Goal: Information Seeking & Learning: Learn about a topic

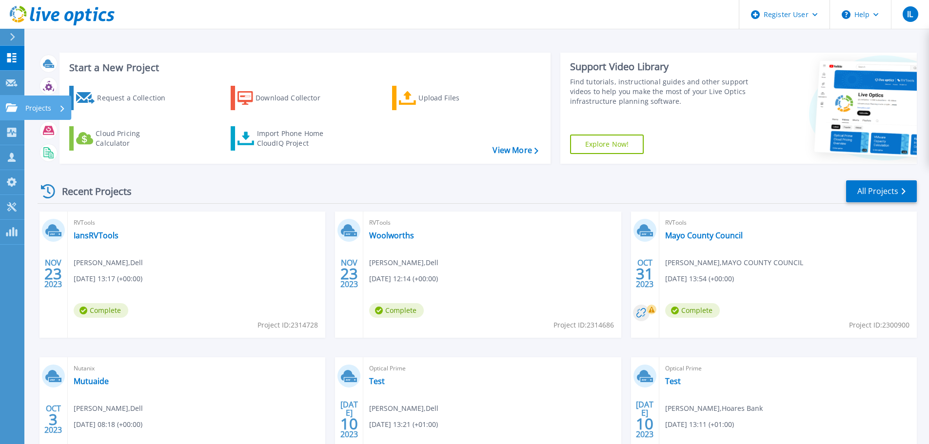
click at [31, 106] on p "Projects" at bounding box center [38, 108] width 26 height 25
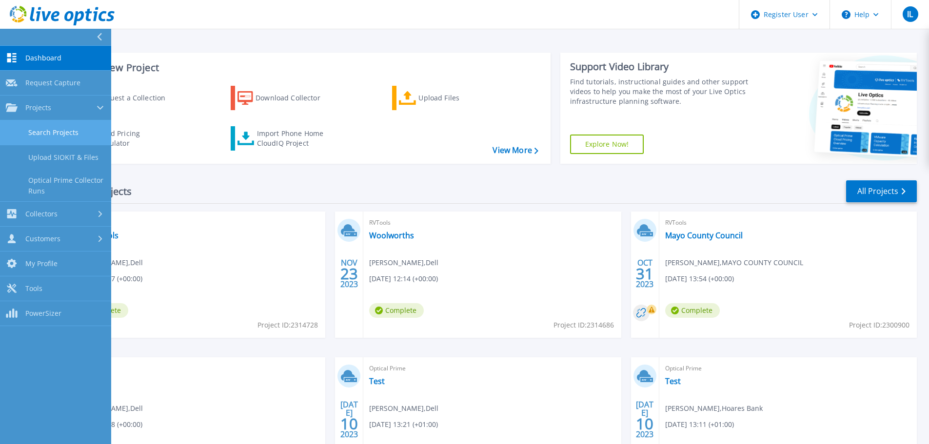
click at [69, 135] on link "Search Projects" at bounding box center [55, 133] width 111 height 25
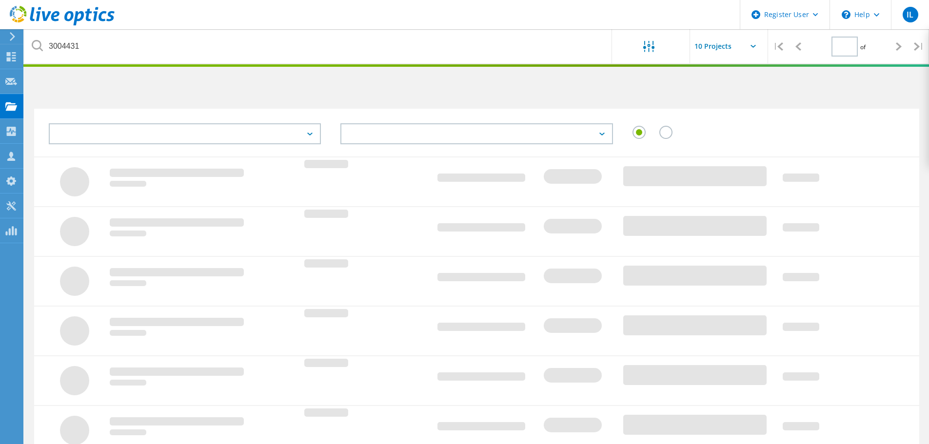
type input "1"
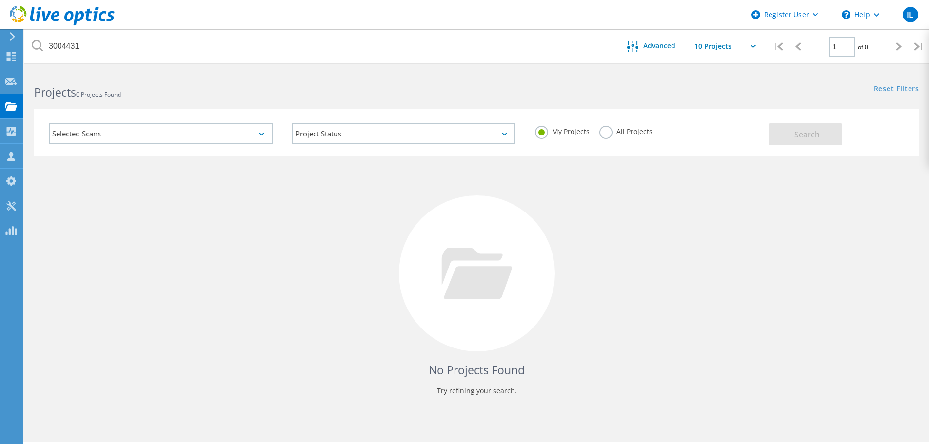
click at [606, 128] on label "All Projects" at bounding box center [626, 130] width 53 height 9
click at [0, 0] on input "All Projects" at bounding box center [0, 0] width 0 height 0
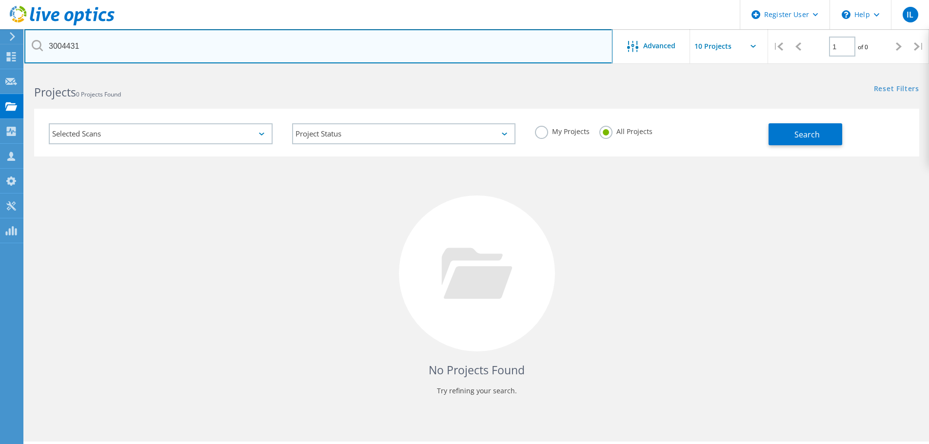
drag, startPoint x: 108, startPoint y: 48, endPoint x: 48, endPoint y: 45, distance: 60.1
click at [48, 45] on input "3004431" at bounding box center [318, 46] width 588 height 34
paste input "27428"
type input "3027428"
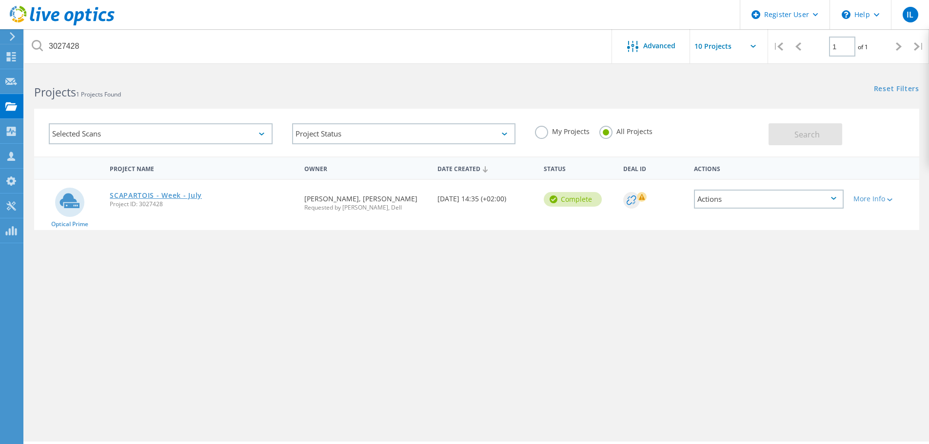
click at [145, 194] on link "SCAPARTOIS - Week - July" at bounding box center [156, 195] width 92 height 7
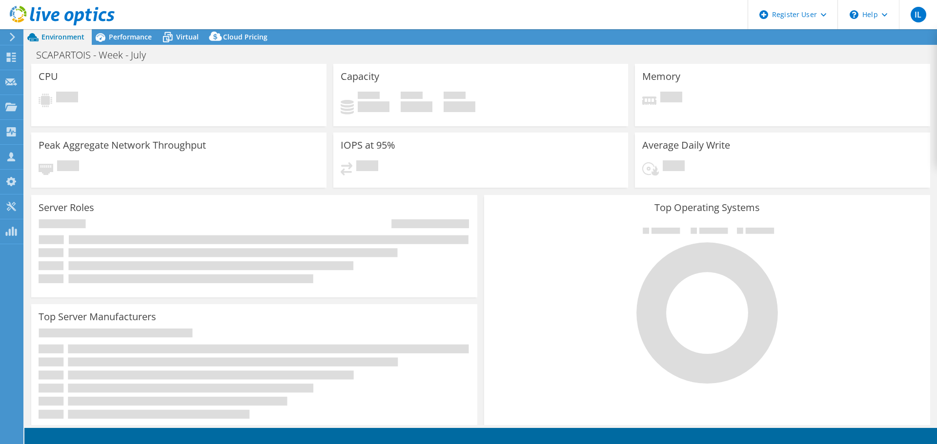
select select "USD"
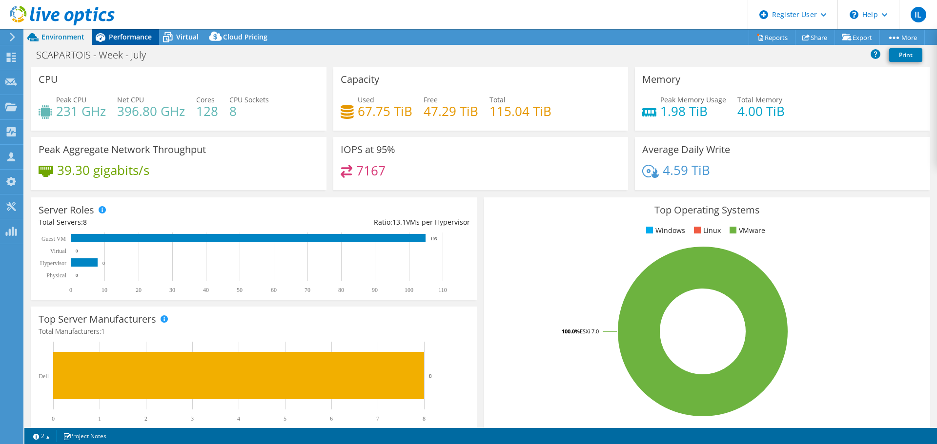
click at [141, 35] on span "Performance" at bounding box center [130, 36] width 43 height 9
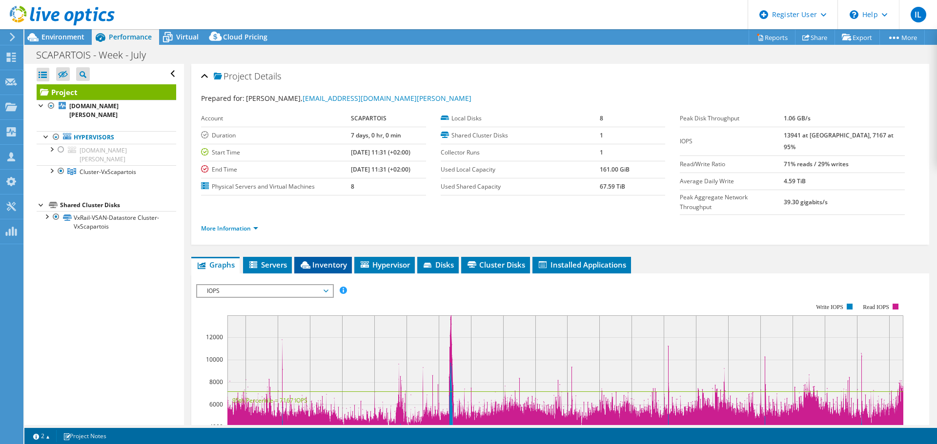
click at [330, 260] on span "Inventory" at bounding box center [323, 265] width 48 height 10
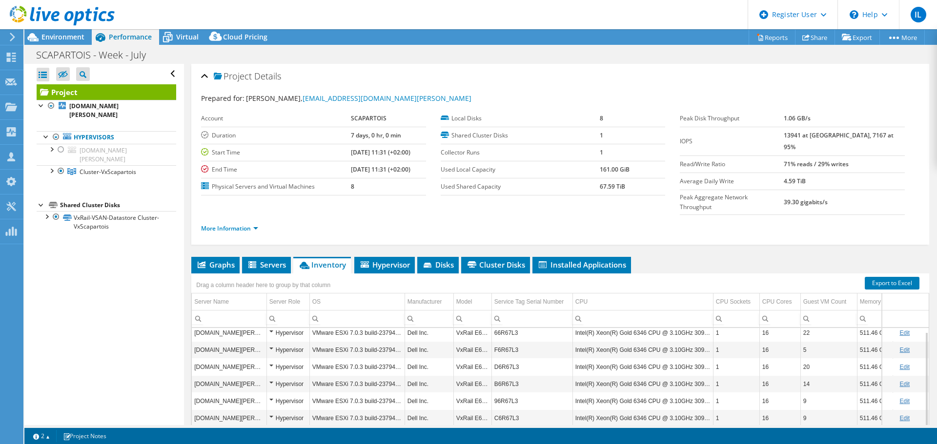
scroll to position [73, 0]
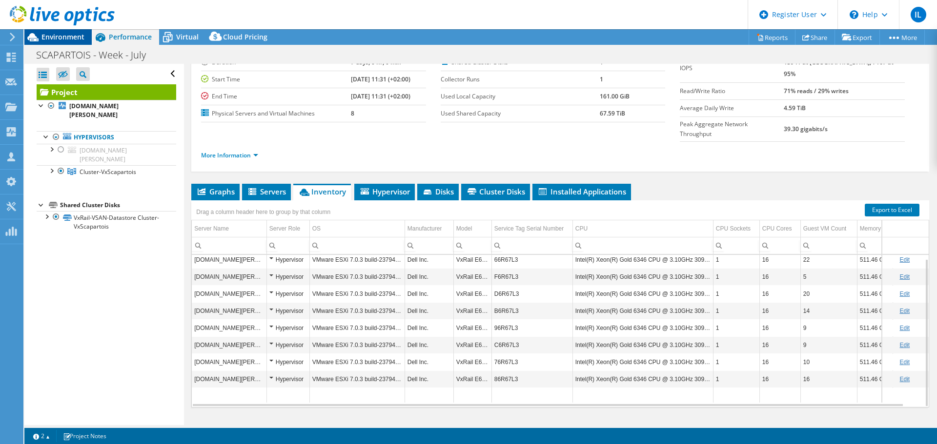
click at [62, 36] on span "Environment" at bounding box center [62, 36] width 43 height 9
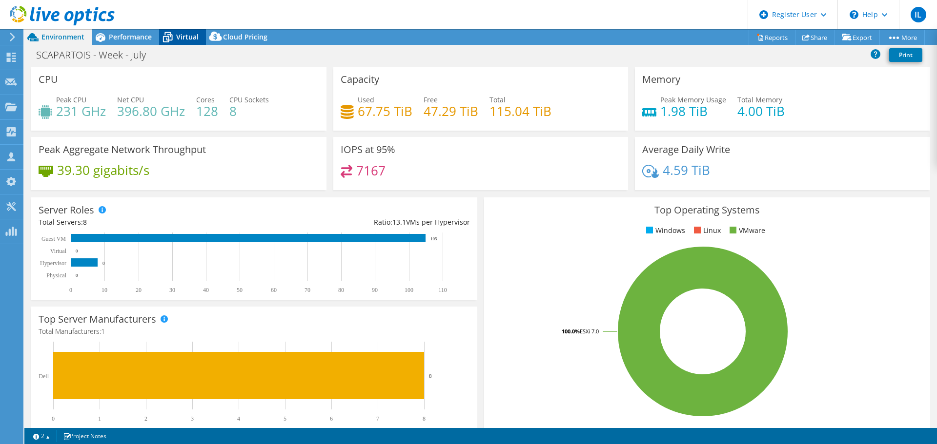
click at [178, 36] on span "Virtual" at bounding box center [187, 36] width 22 height 9
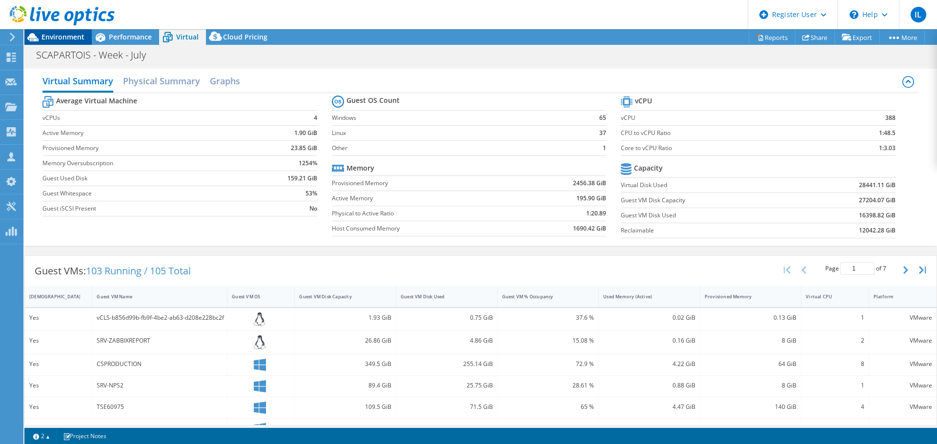
click at [67, 39] on span "Environment" at bounding box center [62, 36] width 43 height 9
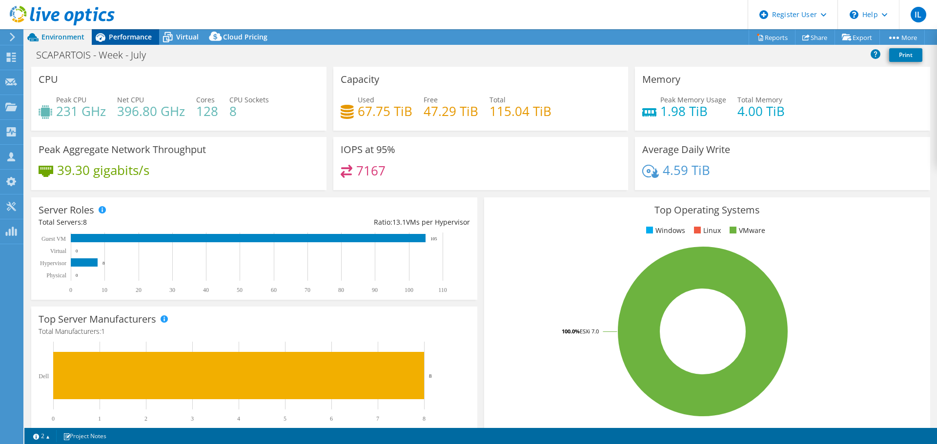
click at [143, 33] on span "Performance" at bounding box center [130, 36] width 43 height 9
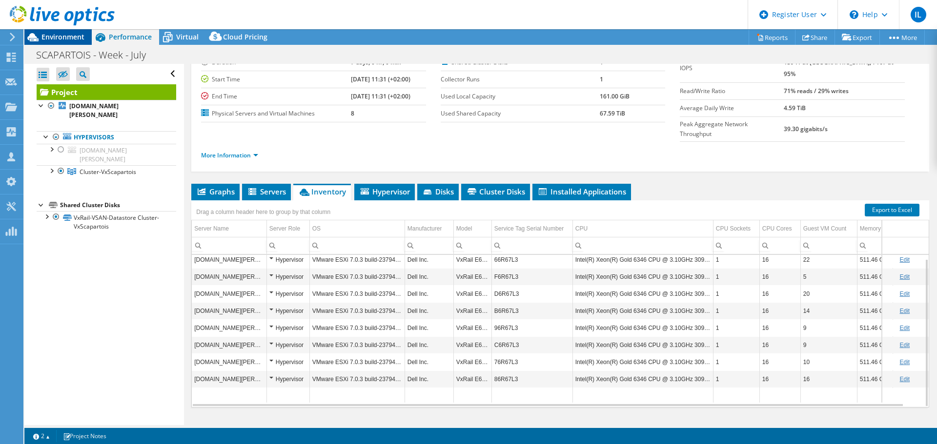
click at [76, 35] on span "Environment" at bounding box center [62, 36] width 43 height 9
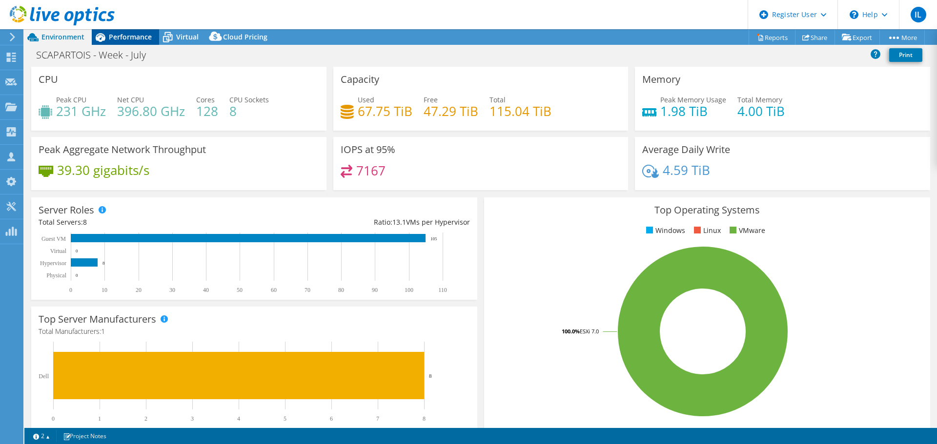
click at [138, 38] on span "Performance" at bounding box center [130, 36] width 43 height 9
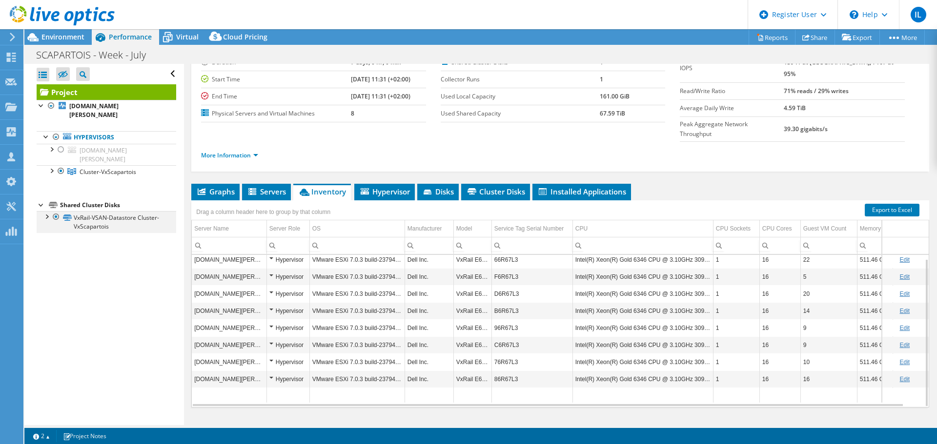
click at [44, 217] on div at bounding box center [46, 216] width 10 height 10
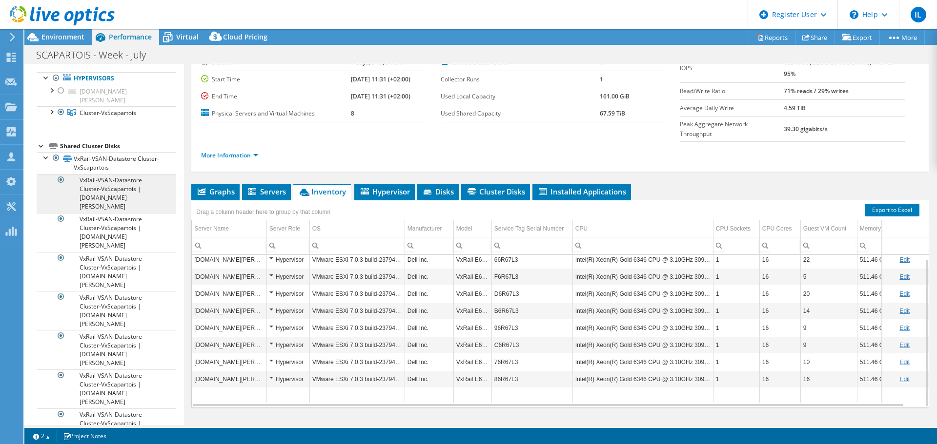
scroll to position [62, 0]
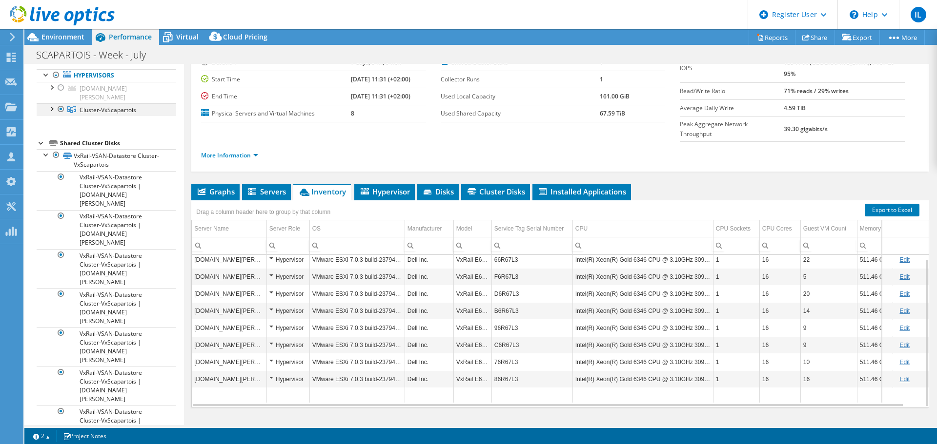
click at [50, 111] on div at bounding box center [51, 108] width 10 height 10
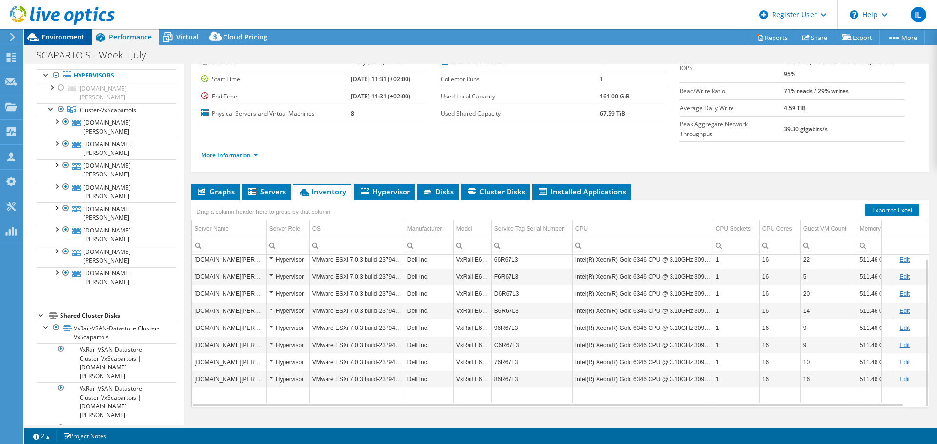
click at [54, 40] on span "Environment" at bounding box center [62, 36] width 43 height 9
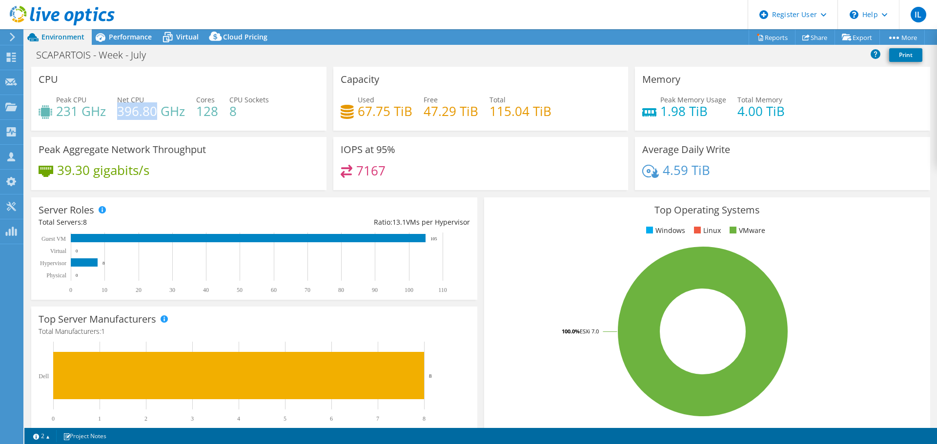
drag, startPoint x: 118, startPoint y: 109, endPoint x: 158, endPoint y: 111, distance: 40.5
click at [158, 111] on h4 "396.80 GHz" at bounding box center [151, 111] width 68 height 11
copy h4 "396.80"
drag, startPoint x: 526, startPoint y: 114, endPoint x: 487, endPoint y: 113, distance: 39.5
click at [489, 113] on h4 "115.04 TiB" at bounding box center [520, 111] width 62 height 11
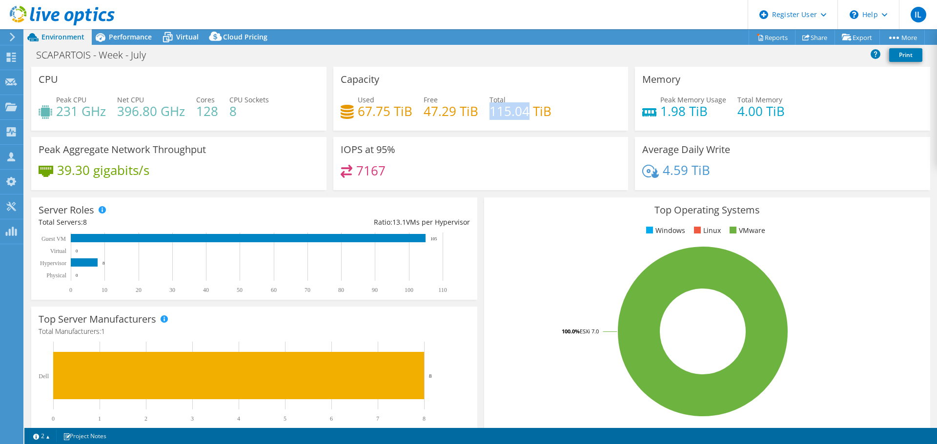
copy h4 "115.04"
drag, startPoint x: 408, startPoint y: 111, endPoint x: 401, endPoint y: 111, distance: 7.3
click at [401, 111] on h4 "67.75 TiB" at bounding box center [385, 111] width 55 height 11
click at [132, 35] on span "Performance" at bounding box center [130, 36] width 43 height 9
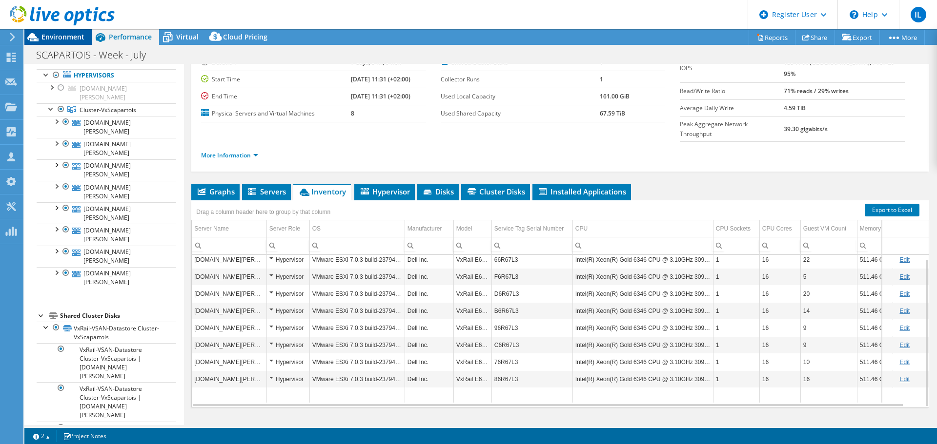
click at [58, 38] on span "Environment" at bounding box center [62, 36] width 43 height 9
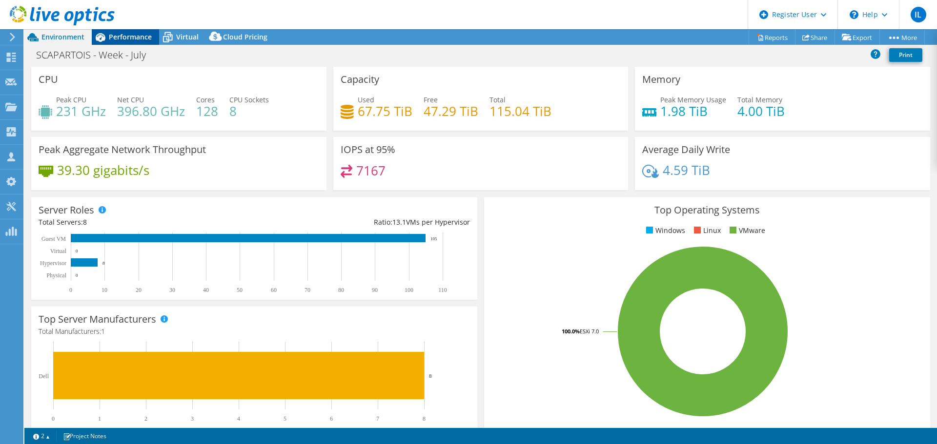
click at [130, 34] on span "Performance" at bounding box center [130, 36] width 43 height 9
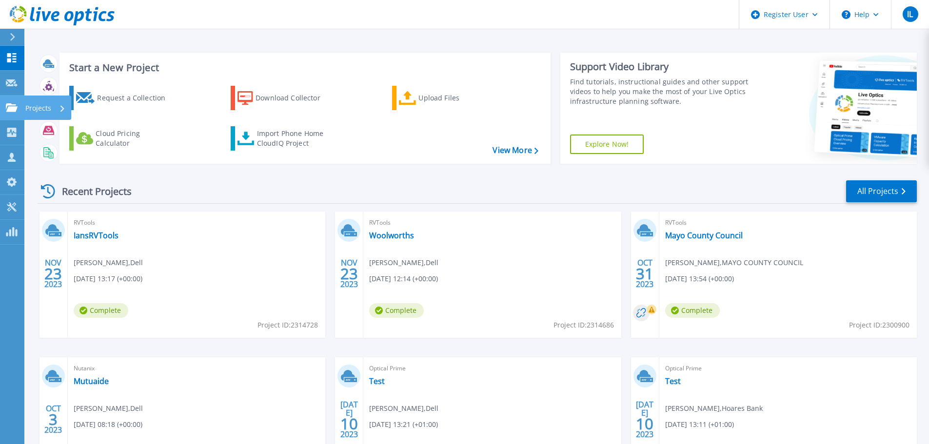
click at [41, 110] on p "Projects" at bounding box center [38, 108] width 26 height 25
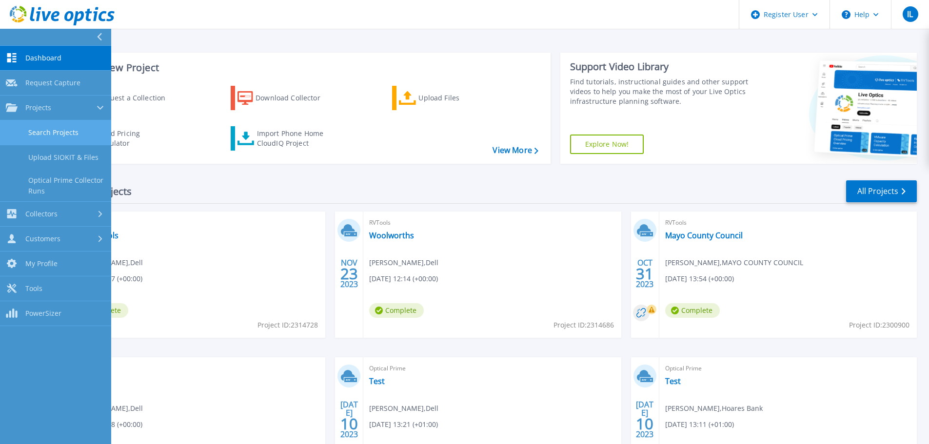
click at [59, 132] on link "Search Projects" at bounding box center [55, 133] width 111 height 25
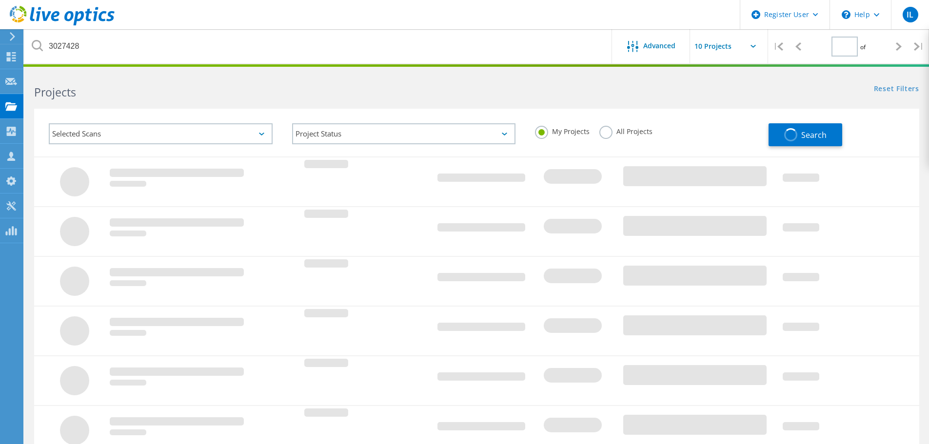
type input "1"
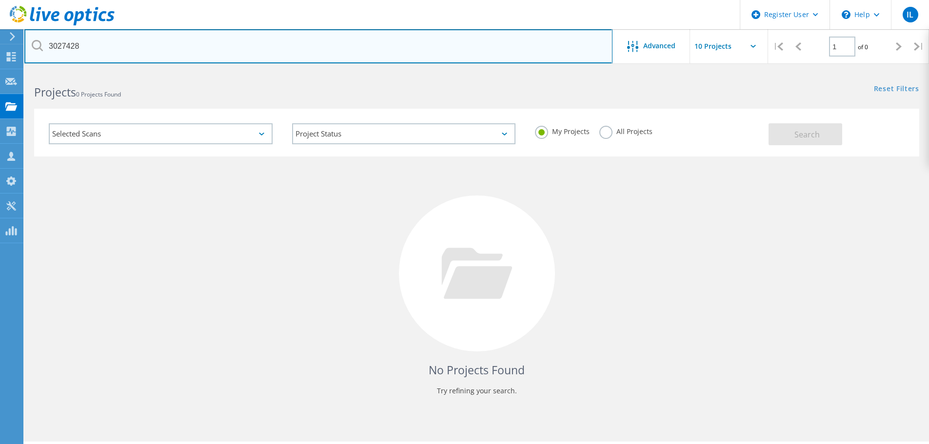
drag, startPoint x: 95, startPoint y: 49, endPoint x: 44, endPoint y: 45, distance: 50.9
click at [44, 45] on input "3027428" at bounding box center [318, 46] width 588 height 34
paste input "2989619"
type input "2989619"
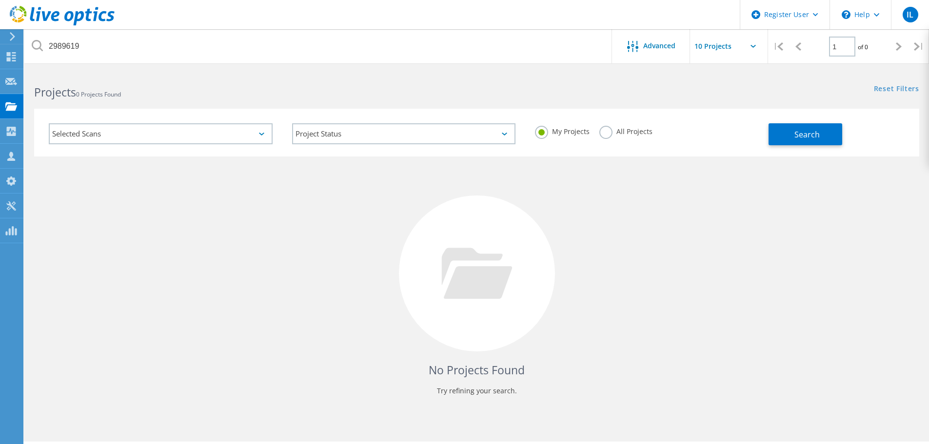
click at [609, 131] on label "All Projects" at bounding box center [626, 130] width 53 height 9
click at [0, 0] on input "All Projects" at bounding box center [0, 0] width 0 height 0
click at [799, 134] on span "Search" at bounding box center [807, 134] width 25 height 11
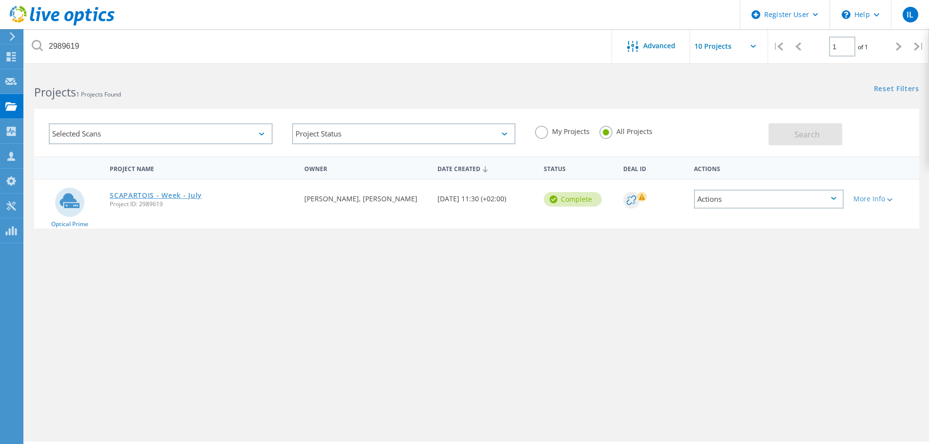
click at [186, 198] on link "SCAPARTOIS - Week - July" at bounding box center [156, 195] width 92 height 7
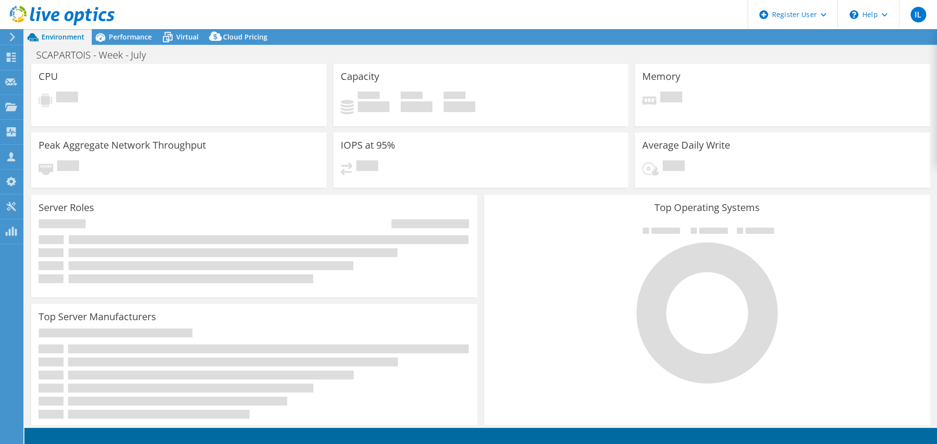
select select "USD"
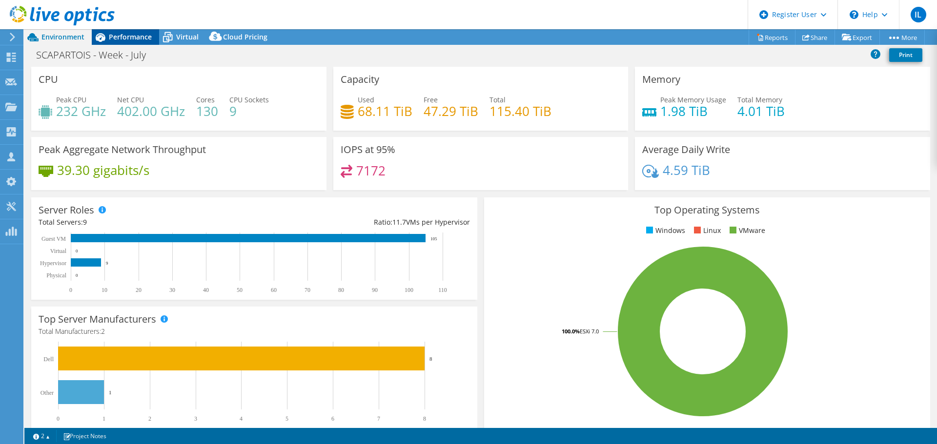
click at [139, 37] on span "Performance" at bounding box center [130, 36] width 43 height 9
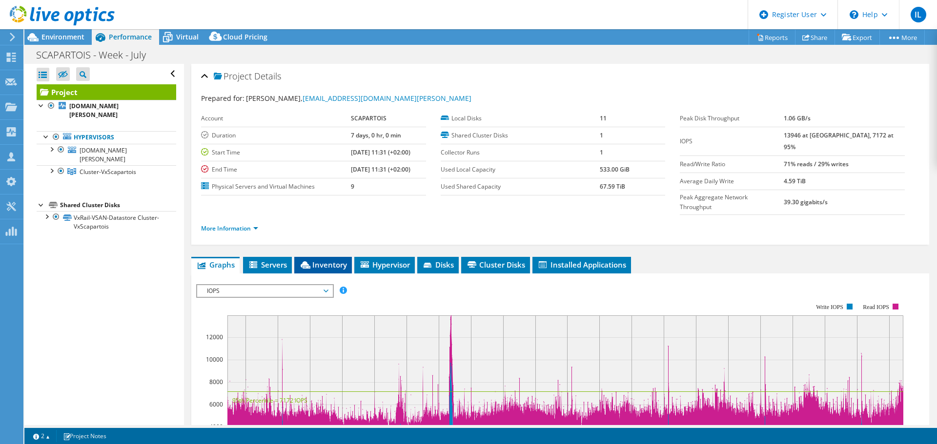
click at [333, 260] on span "Inventory" at bounding box center [323, 265] width 48 height 10
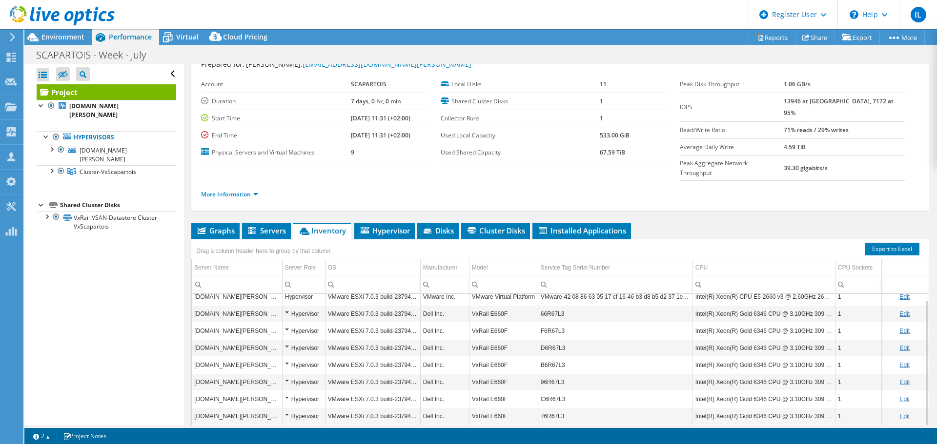
scroll to position [73, 0]
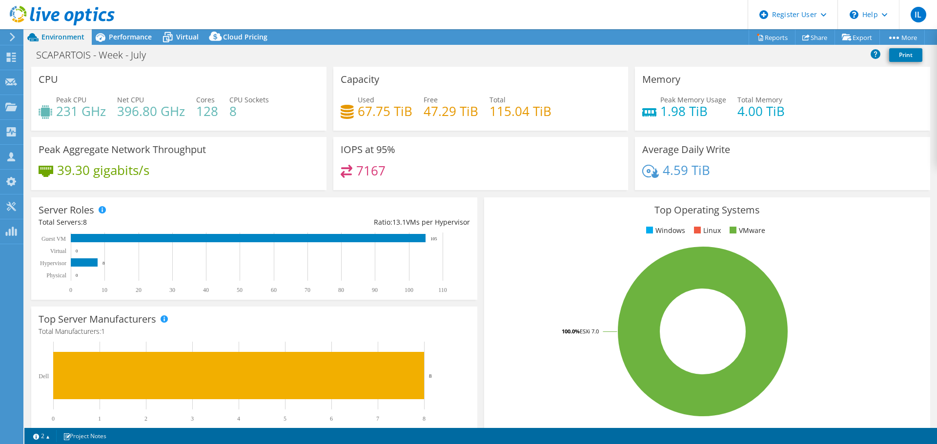
select select "USD"
click at [129, 34] on span "Performance" at bounding box center [130, 36] width 43 height 9
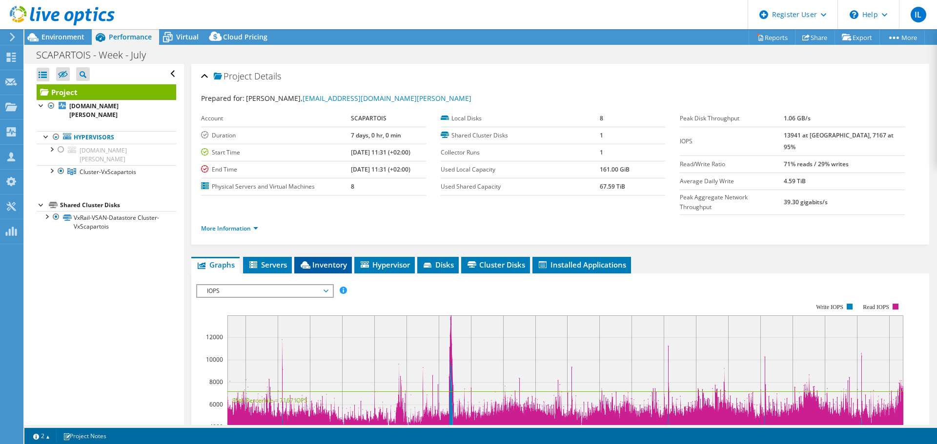
click at [320, 260] on span "Inventory" at bounding box center [323, 265] width 48 height 10
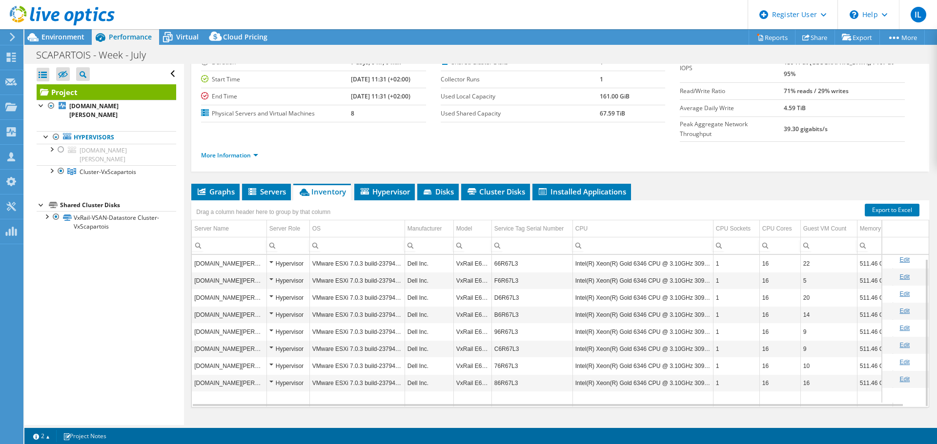
scroll to position [4, 0]
